Goal: Information Seeking & Learning: Learn about a topic

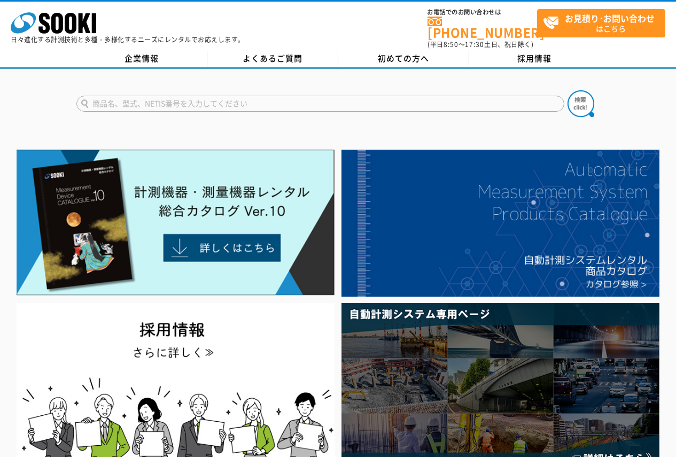
click at [365, 96] on input "text" at bounding box center [320, 104] width 488 height 16
type input "マイクロメータ"
click at [568, 90] on button at bounding box center [581, 103] width 27 height 27
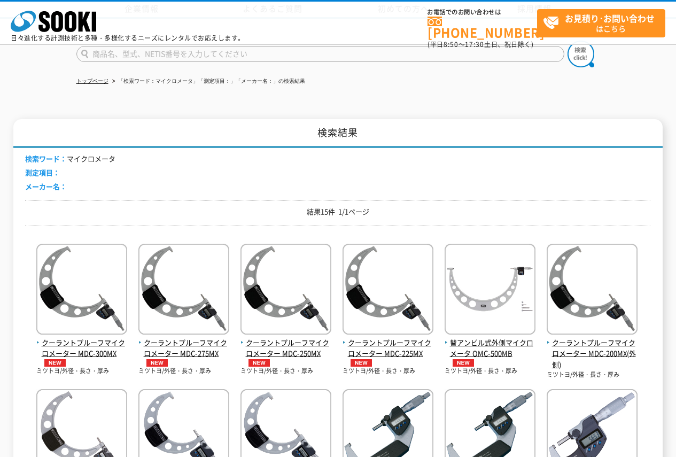
scroll to position [214, 0]
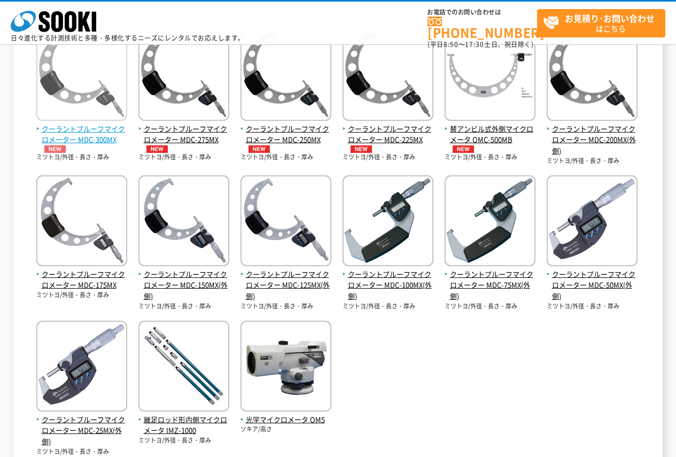
click at [104, 96] on img at bounding box center [81, 77] width 91 height 94
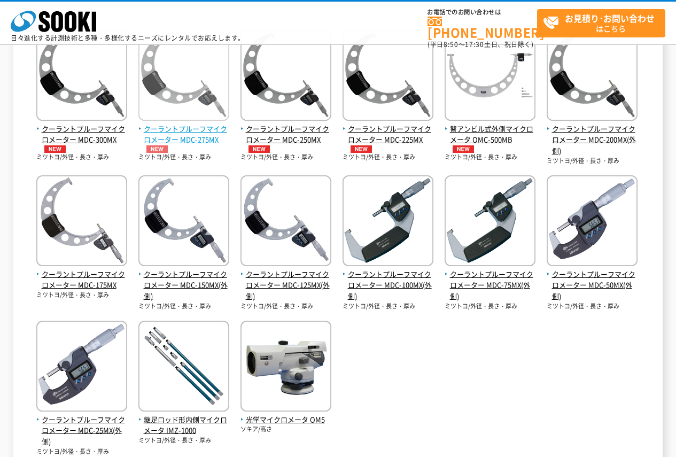
scroll to position [53, 0]
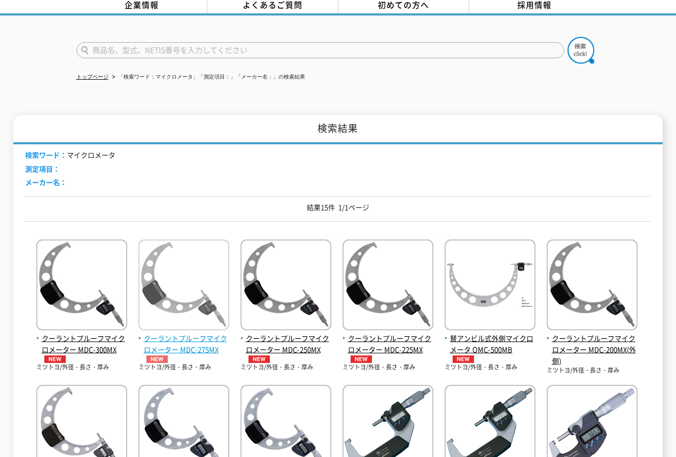
click at [163, 279] on img at bounding box center [183, 286] width 91 height 94
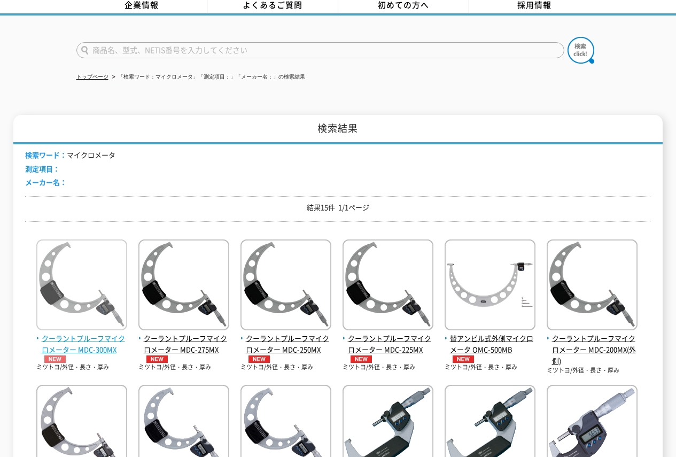
click at [107, 274] on img at bounding box center [81, 286] width 91 height 94
